Goal: Find specific page/section: Find specific page/section

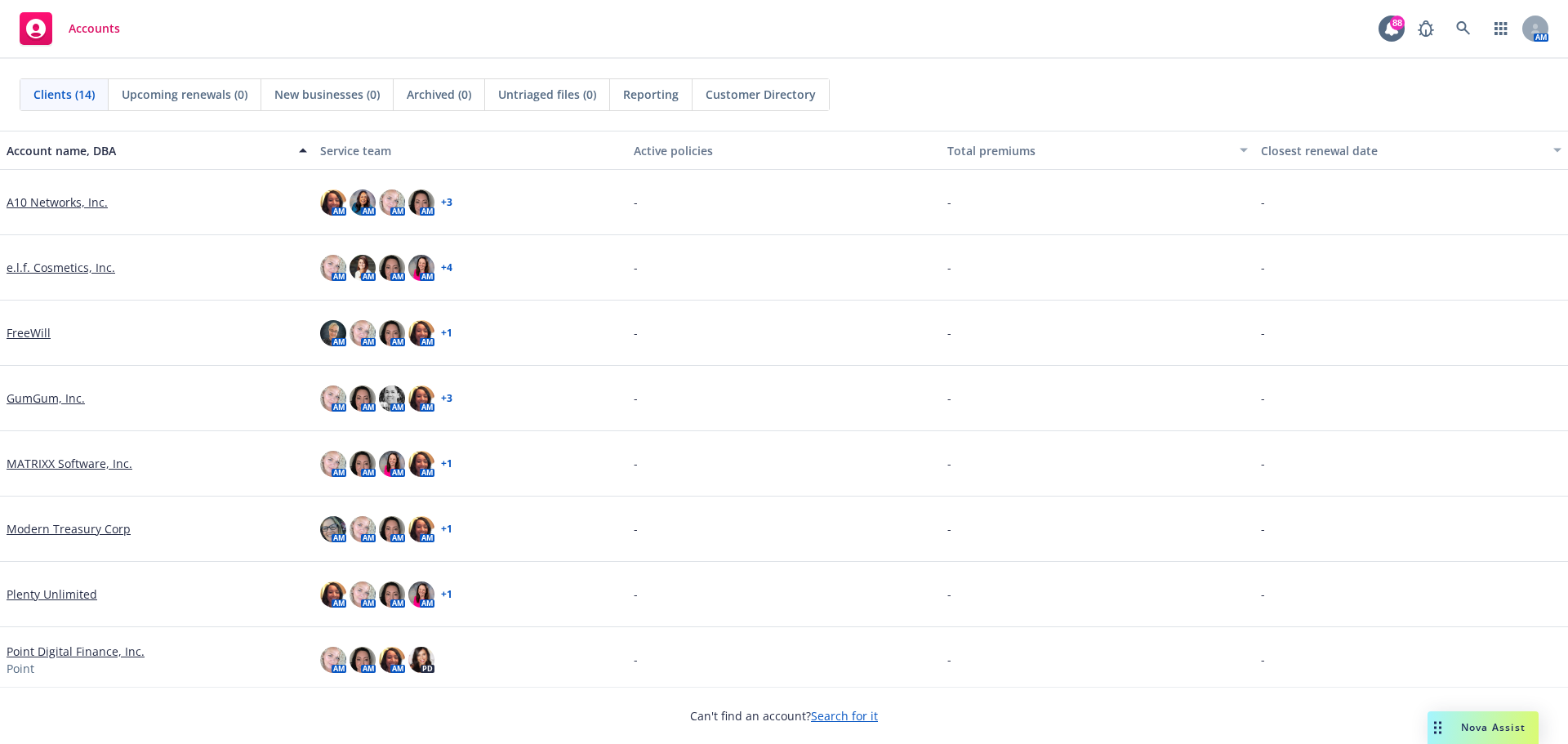
click at [35, 334] on link "FreeWill" at bounding box center [29, 333] width 44 height 17
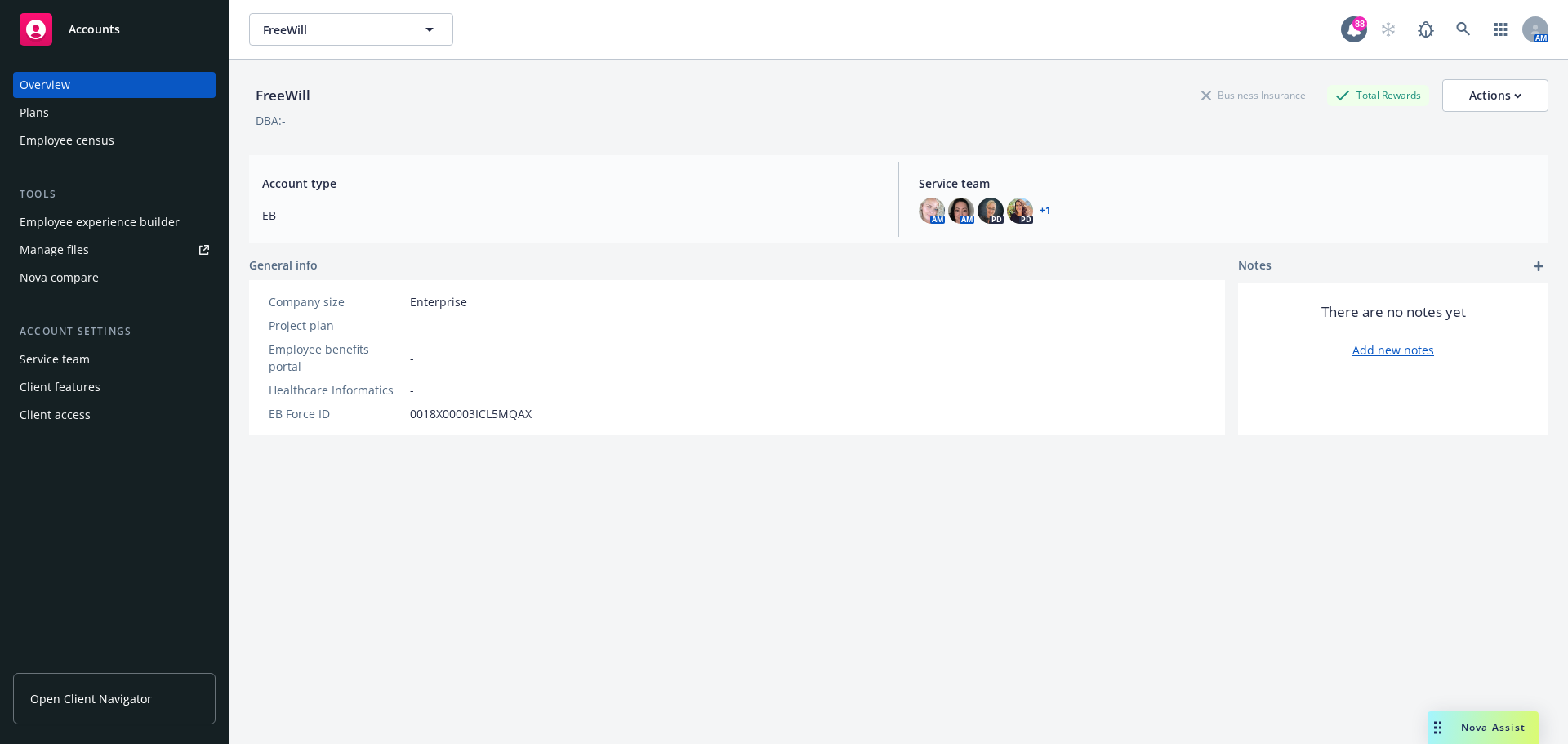
click at [91, 226] on div "Employee experience builder" at bounding box center [100, 222] width 160 height 26
click at [73, 108] on div "Plans" at bounding box center [114, 112] width 189 height 26
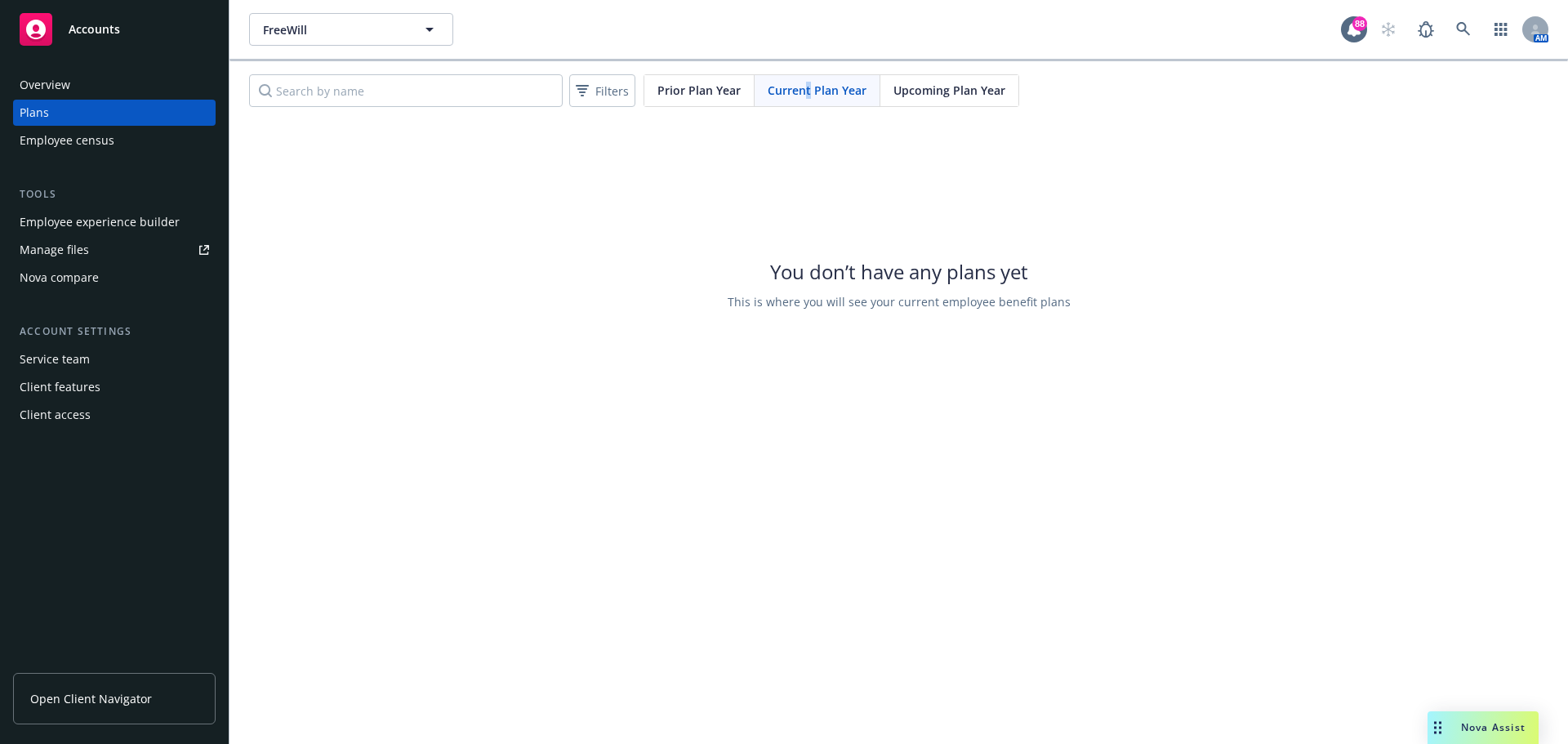
click at [806, 91] on span "Current Plan Year" at bounding box center [817, 90] width 99 height 17
click at [700, 91] on span "Prior Plan Year" at bounding box center [699, 90] width 84 height 17
click at [810, 91] on span "Current Plan Year" at bounding box center [817, 90] width 99 height 17
click at [34, 85] on div "Overview" at bounding box center [45, 84] width 51 height 26
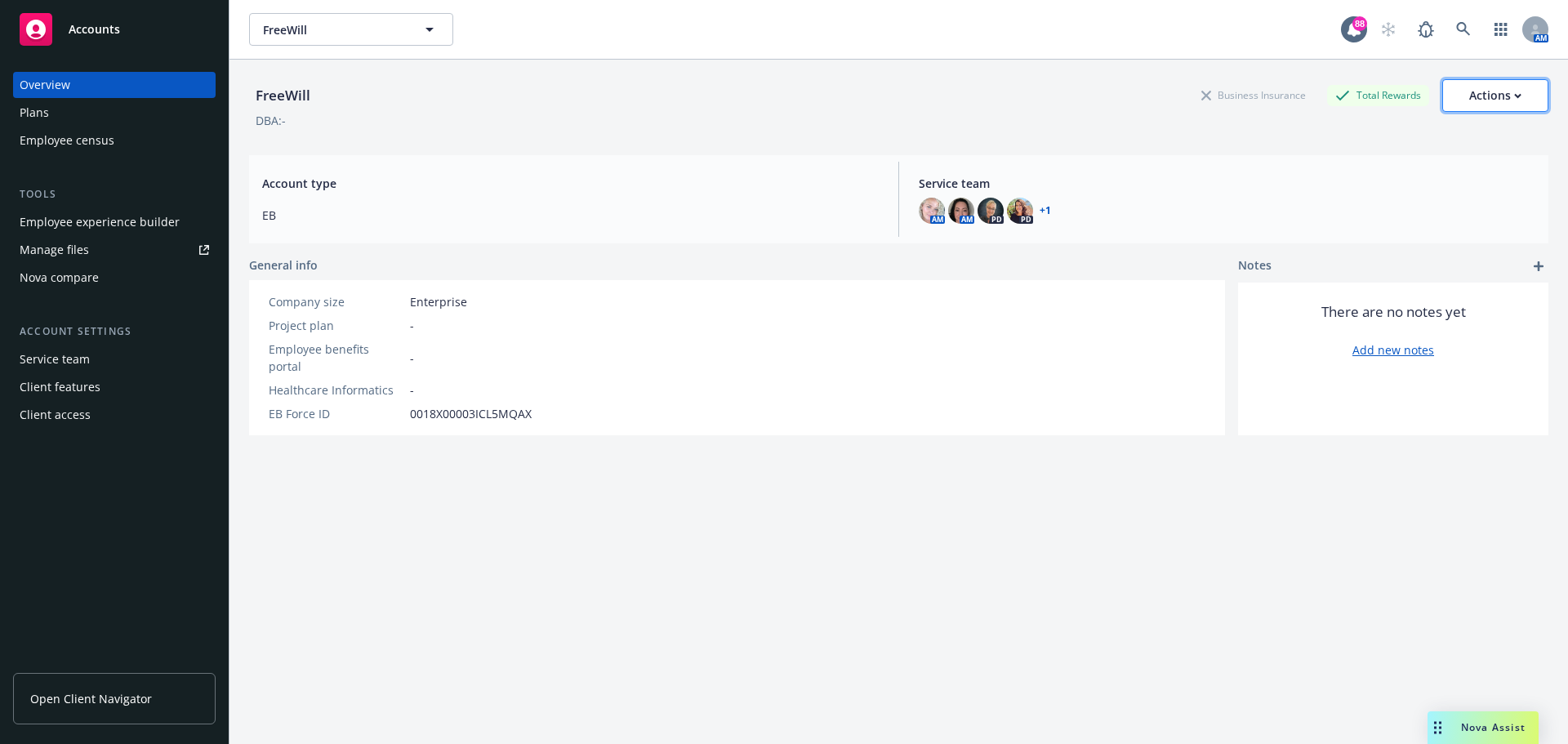
click at [1500, 97] on div "Actions" at bounding box center [1495, 95] width 52 height 31
click at [1435, 133] on link "Edit account summary" at bounding box center [1460, 135] width 175 height 33
select select "US"
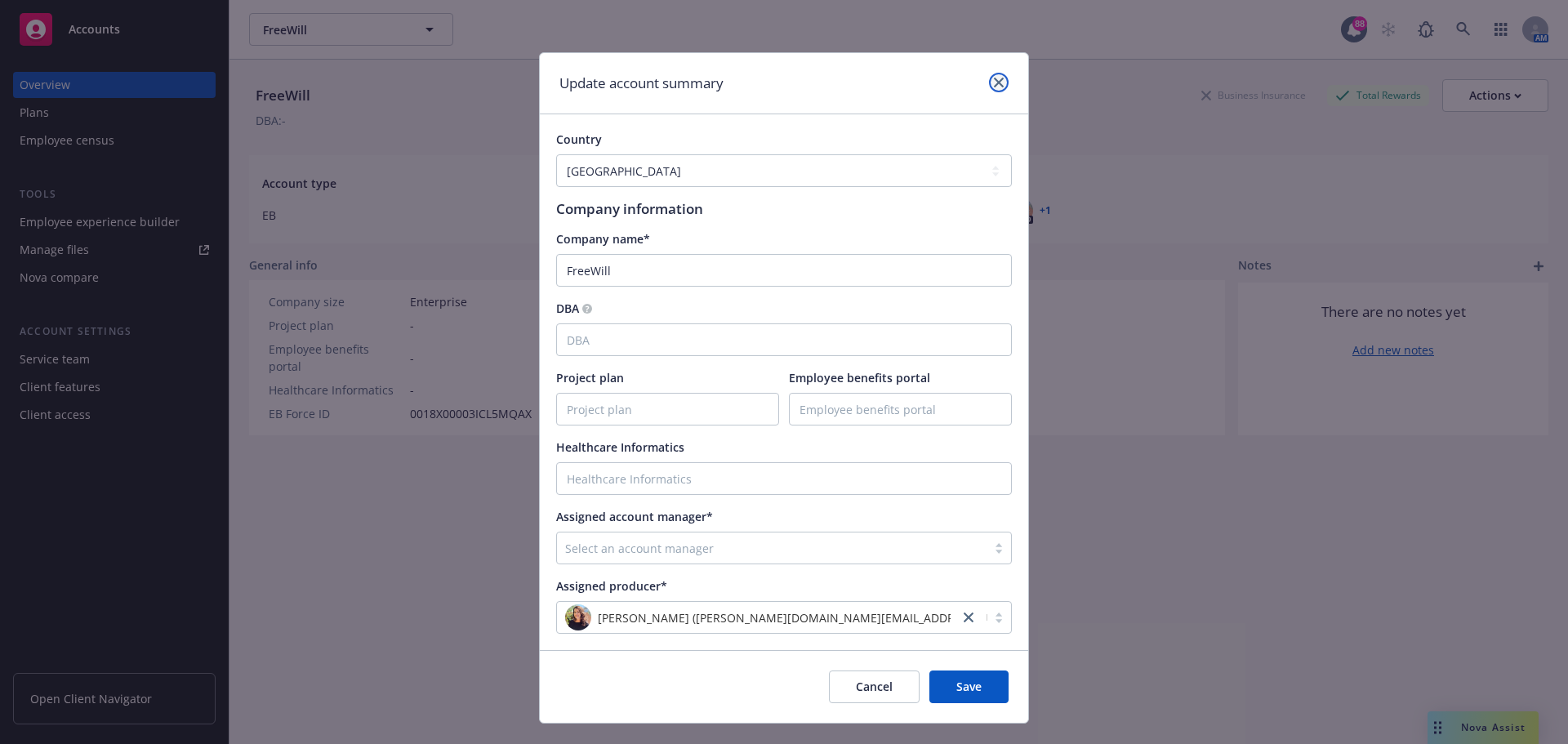
click at [994, 84] on icon "close" at bounding box center [999, 83] width 10 height 10
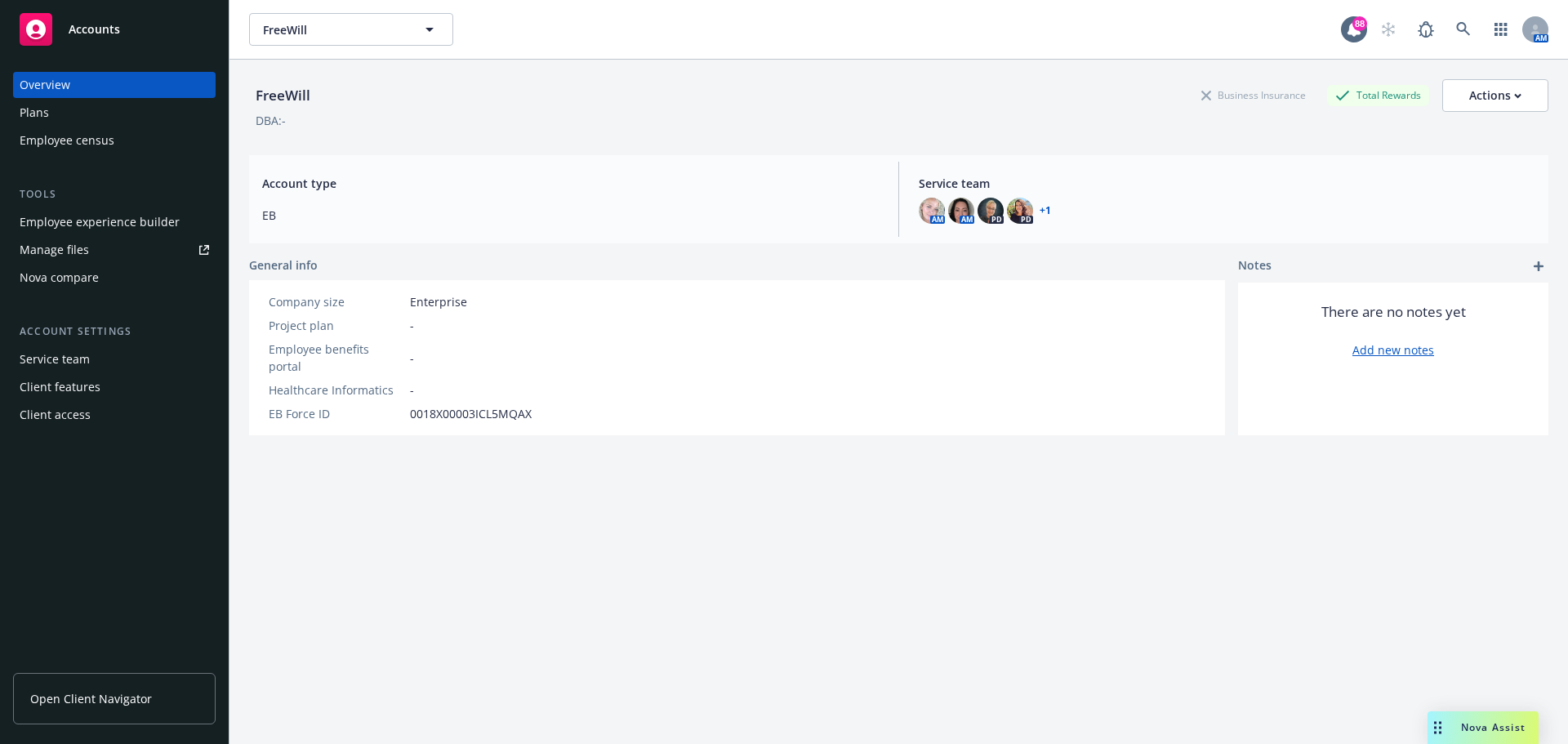
click at [62, 125] on div "Plans" at bounding box center [114, 112] width 189 height 26
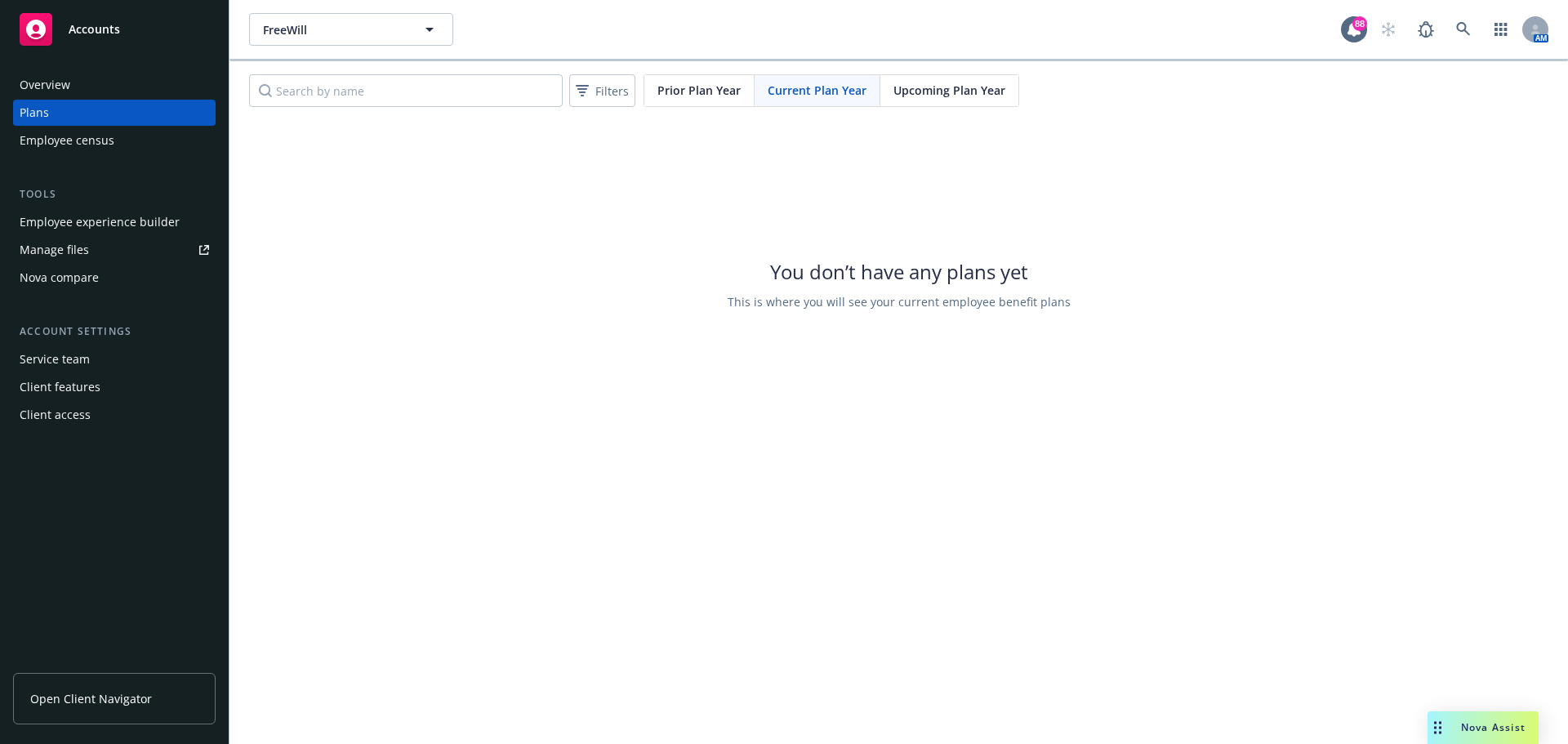
click at [64, 255] on div "Manage files" at bounding box center [54, 250] width 69 height 26
click at [820, 81] on div "Current Plan Year" at bounding box center [817, 90] width 126 height 31
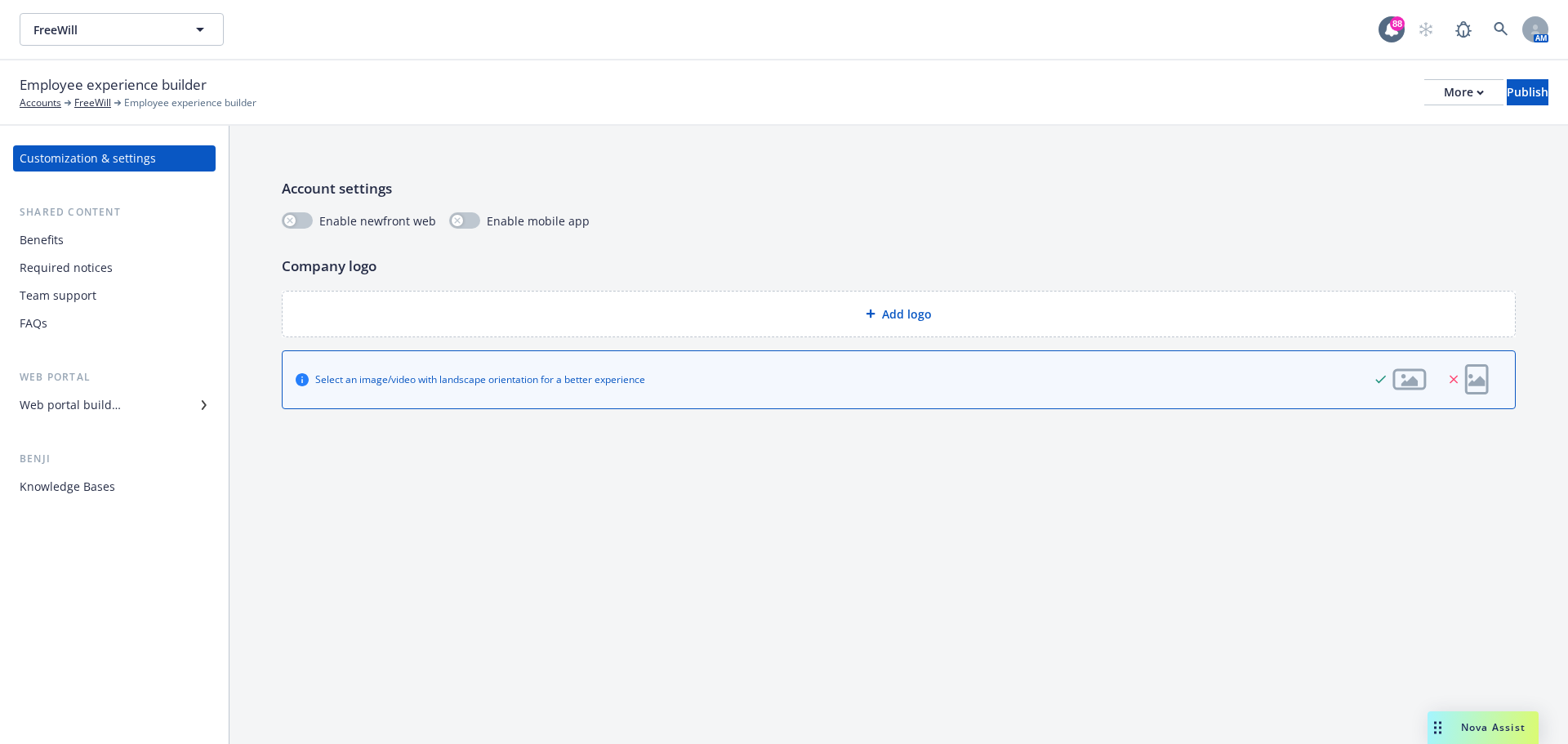
click at [73, 405] on div "Web portal builder" at bounding box center [70, 405] width 101 height 26
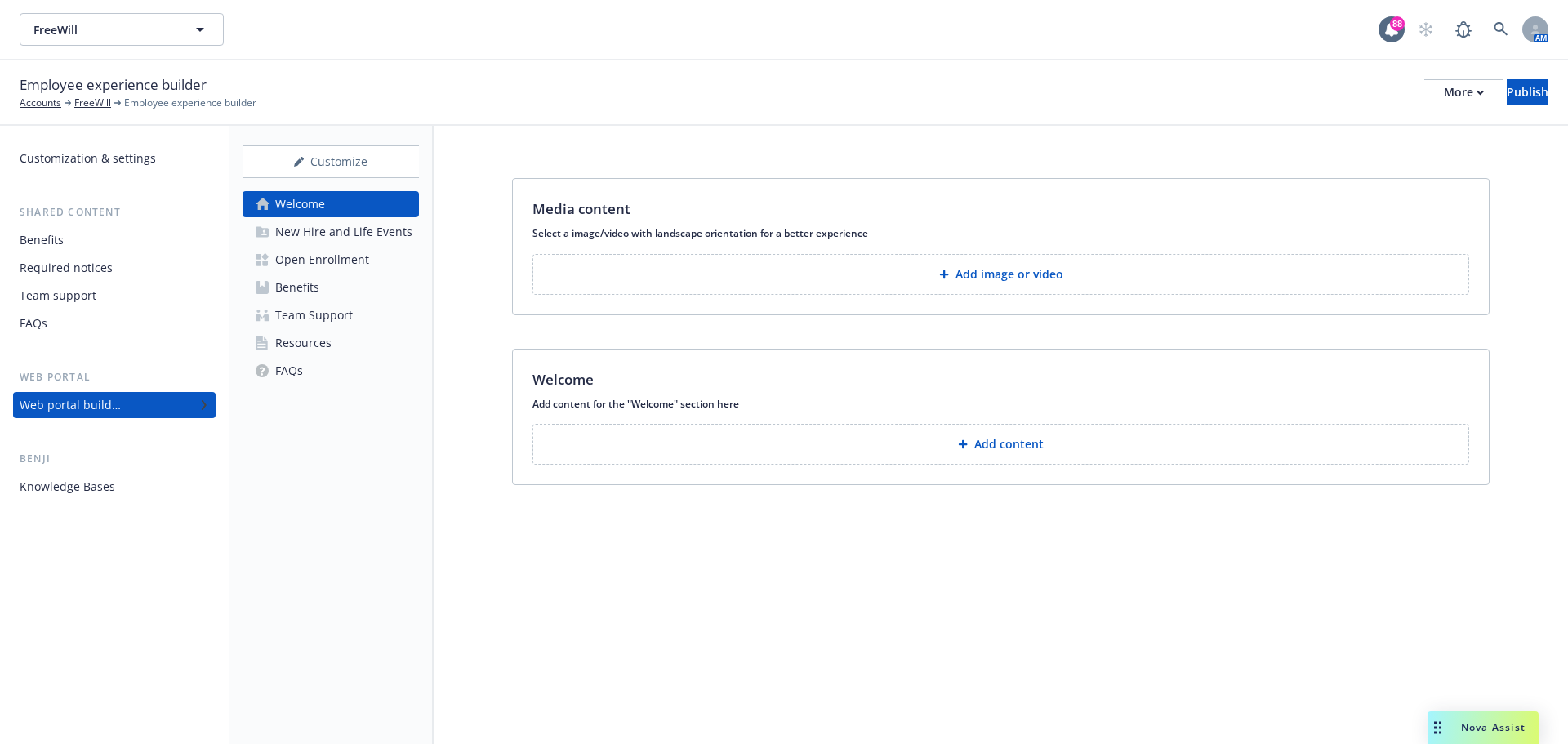
click at [292, 236] on div "New Hire and Life Events" at bounding box center [344, 231] width 138 height 26
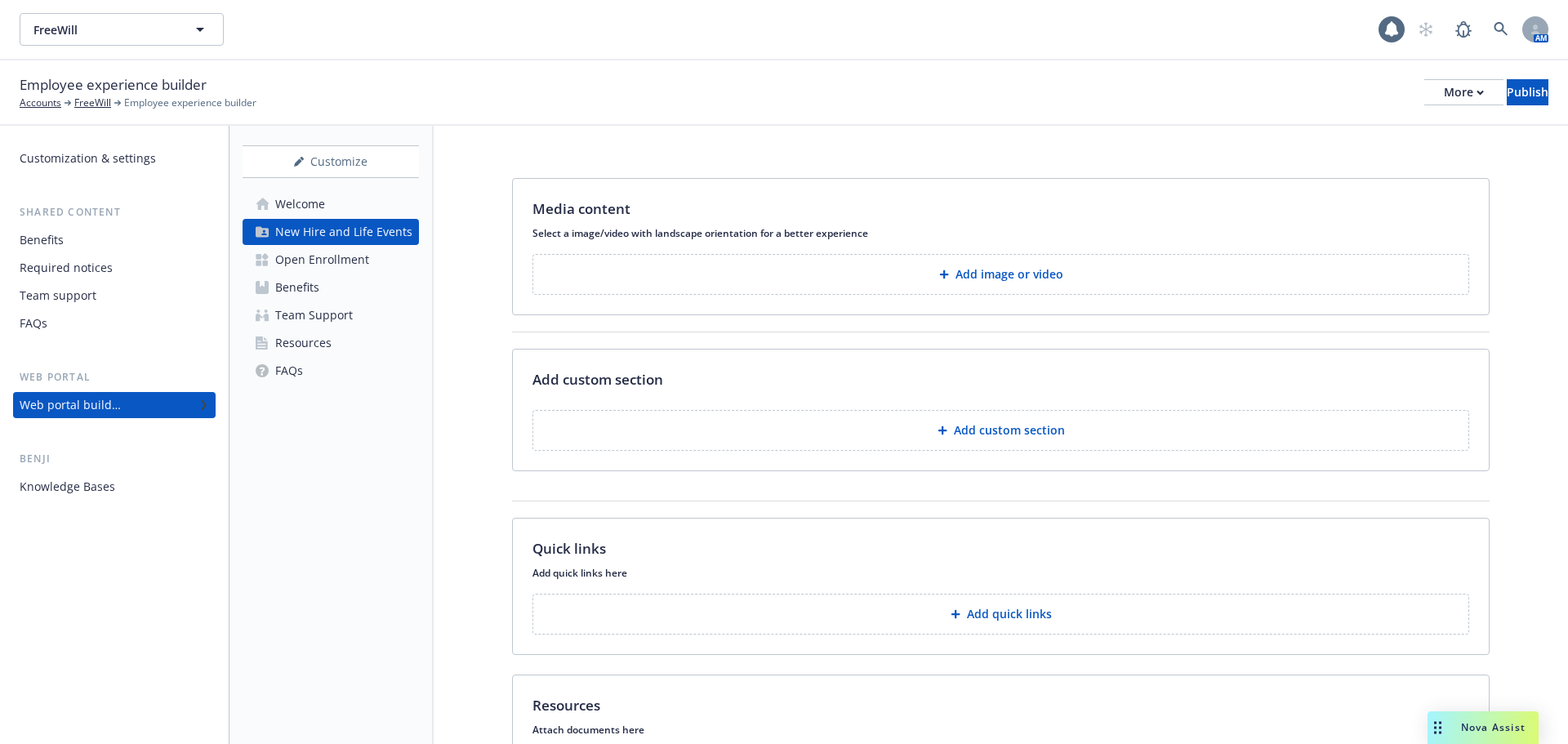
click at [292, 263] on div "Open Enrollment" at bounding box center [322, 259] width 94 height 26
